Goal: Information Seeking & Learning: Learn about a topic

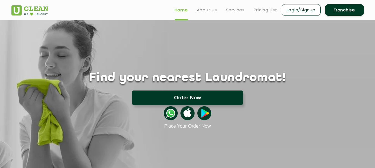
click at [188, 97] on button "Order Now" at bounding box center [187, 98] width 111 height 14
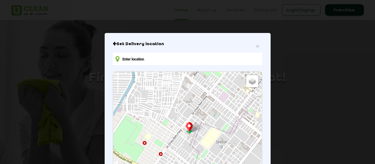
click at [235, 37] on div "× Set Delivery location Default Satellite + − Leaflet | © OpenStreetMap contrib…" at bounding box center [188, 135] width 166 height 204
click at [256, 46] on span "×" at bounding box center [257, 46] width 3 height 6
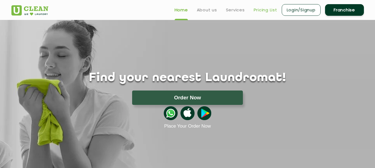
click at [259, 7] on link "Pricing List" at bounding box center [266, 10] width 24 height 7
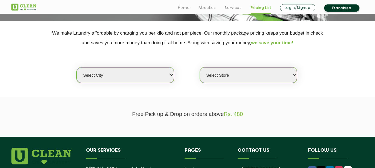
scroll to position [113, 0]
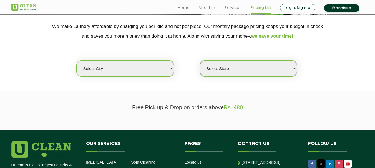
click at [130, 70] on select "Select city [GEOGRAPHIC_DATA] [GEOGRAPHIC_DATA] [GEOGRAPHIC_DATA] [GEOGRAPHIC_D…" at bounding box center [125, 69] width 97 height 16
select select "16"
click at [77, 61] on select "Select city [GEOGRAPHIC_DATA] [GEOGRAPHIC_DATA] [GEOGRAPHIC_DATA] [GEOGRAPHIC_D…" at bounding box center [125, 69] width 97 height 16
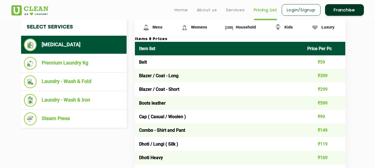
scroll to position [128, 0]
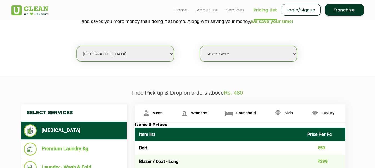
click at [251, 54] on select "Select Store UClean Powai UClean Deonar UClean LBS Marg UClean Chembur UClean W…" at bounding box center [248, 54] width 97 height 16
select select "47"
click at [200, 46] on select "Select Store UClean Powai UClean Deonar UClean LBS Marg UClean Chembur UClean W…" at bounding box center [248, 54] width 97 height 16
